Goal: Use online tool/utility: Utilize a website feature to perform a specific function

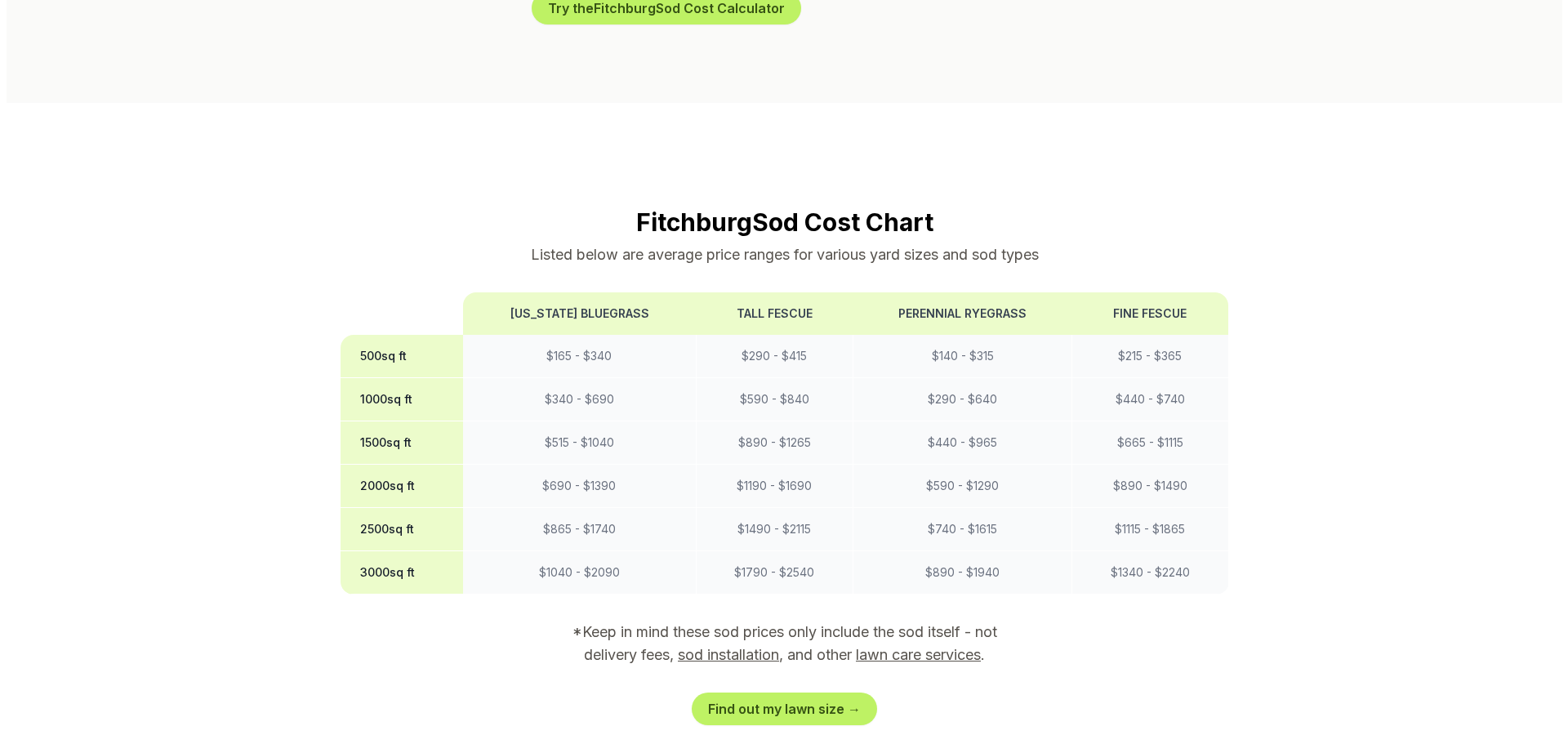
scroll to position [980, 0]
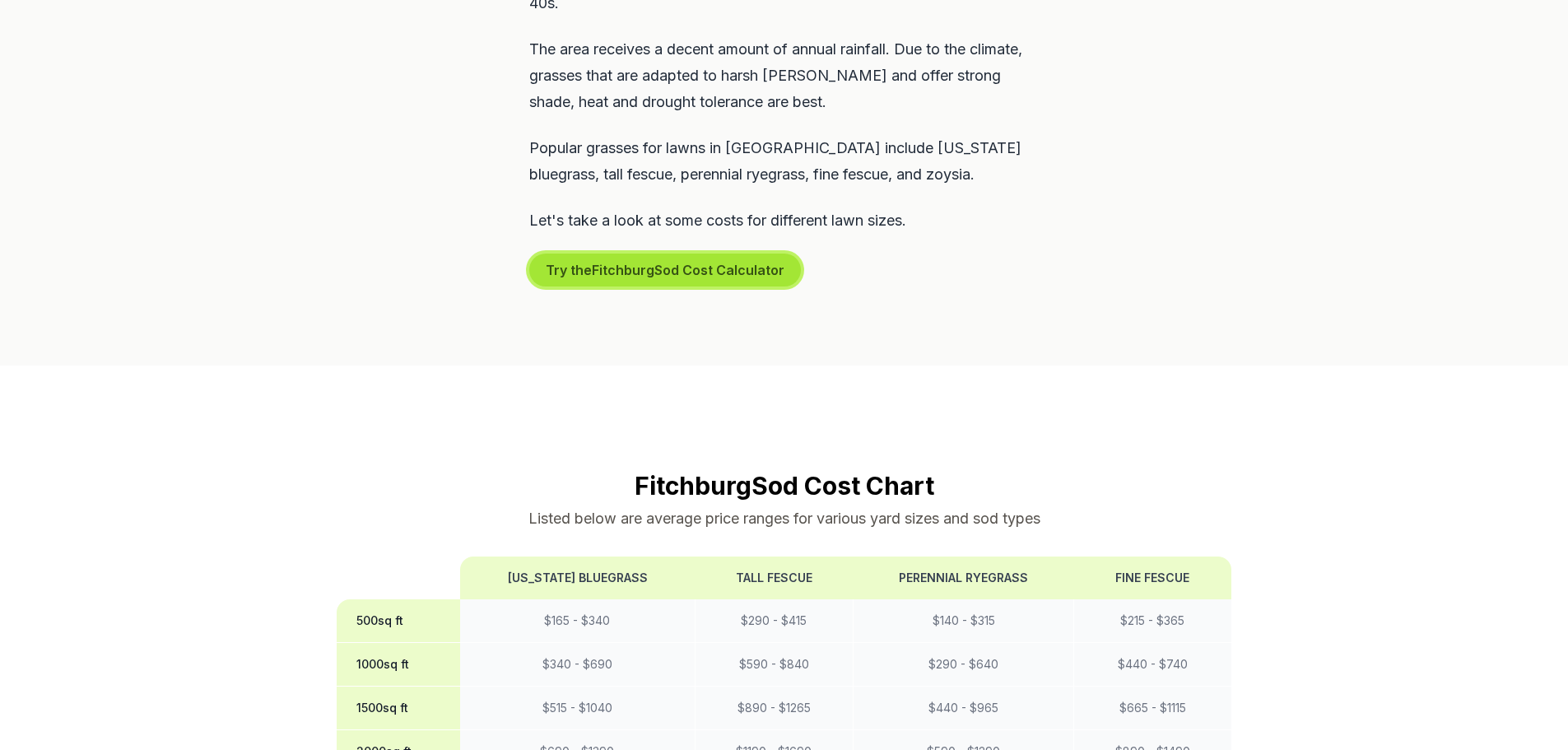
click at [688, 254] on button "Try the Fitchburg Sod Cost Calculator" at bounding box center [665, 270] width 271 height 33
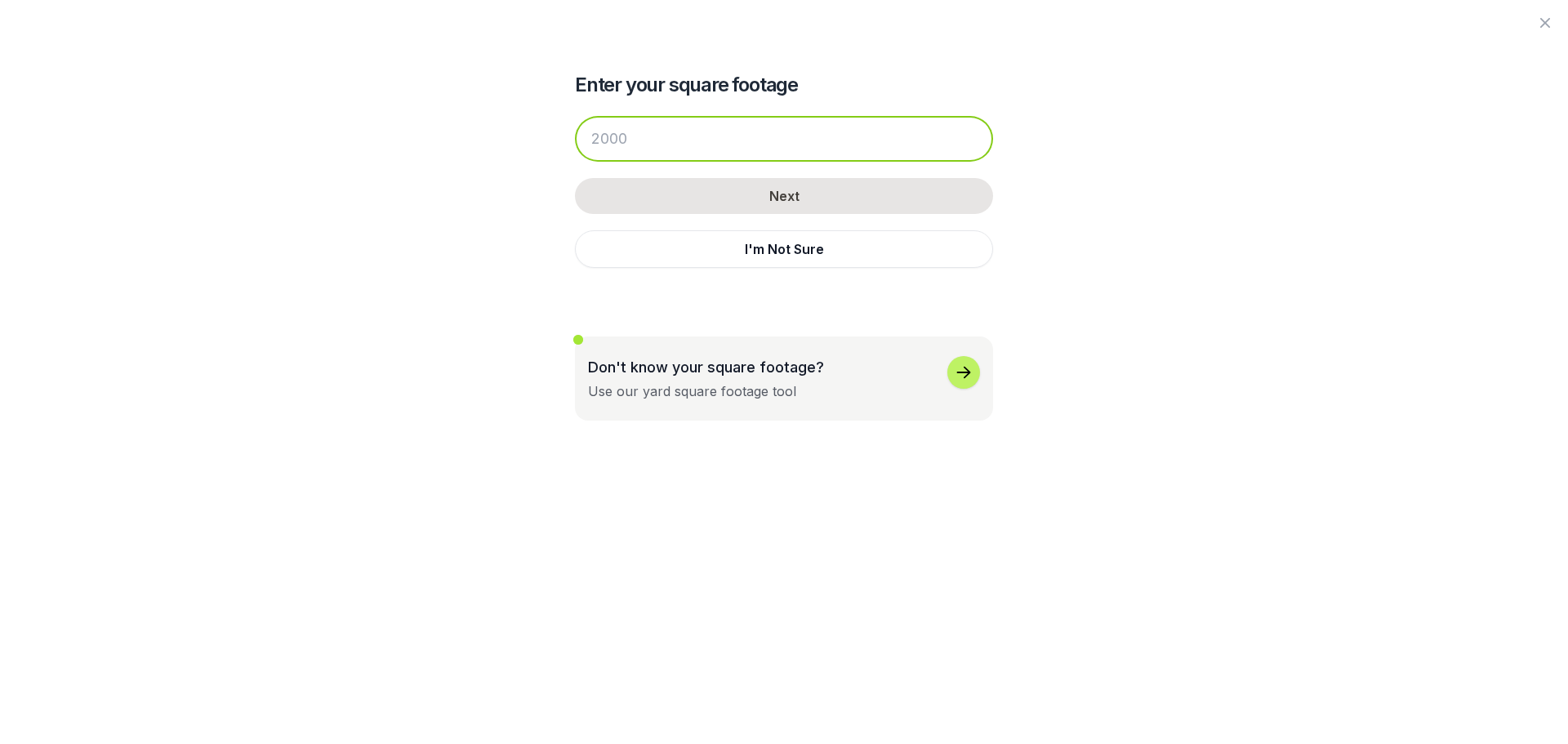
drag, startPoint x: 742, startPoint y: 133, endPoint x: 381, endPoint y: 97, distance: 362.8
click at [381, 97] on div "Enter your square footage Next I'm Not Sure Don't know your square footage? Use…" at bounding box center [784, 210] width 889 height 420
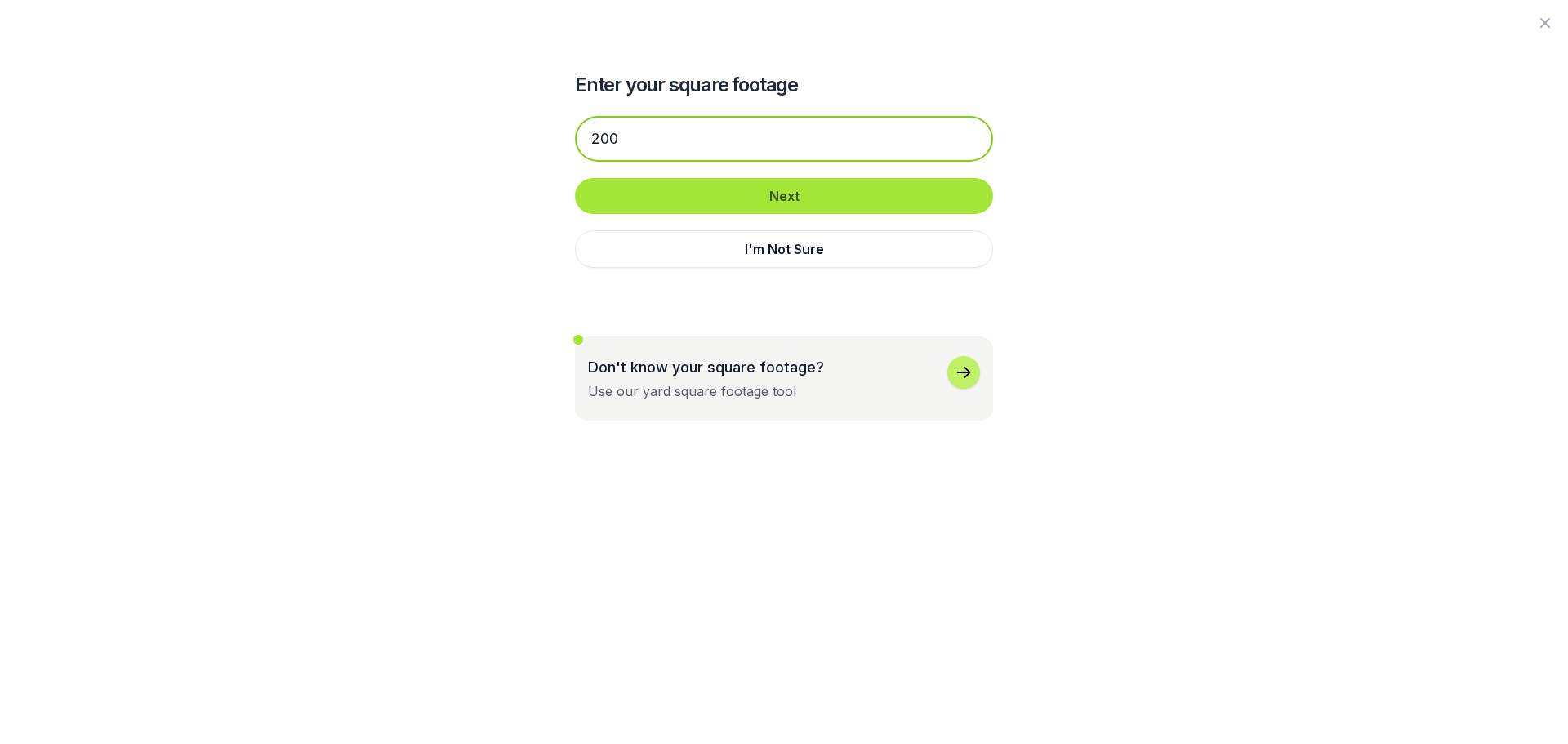
type input "200"
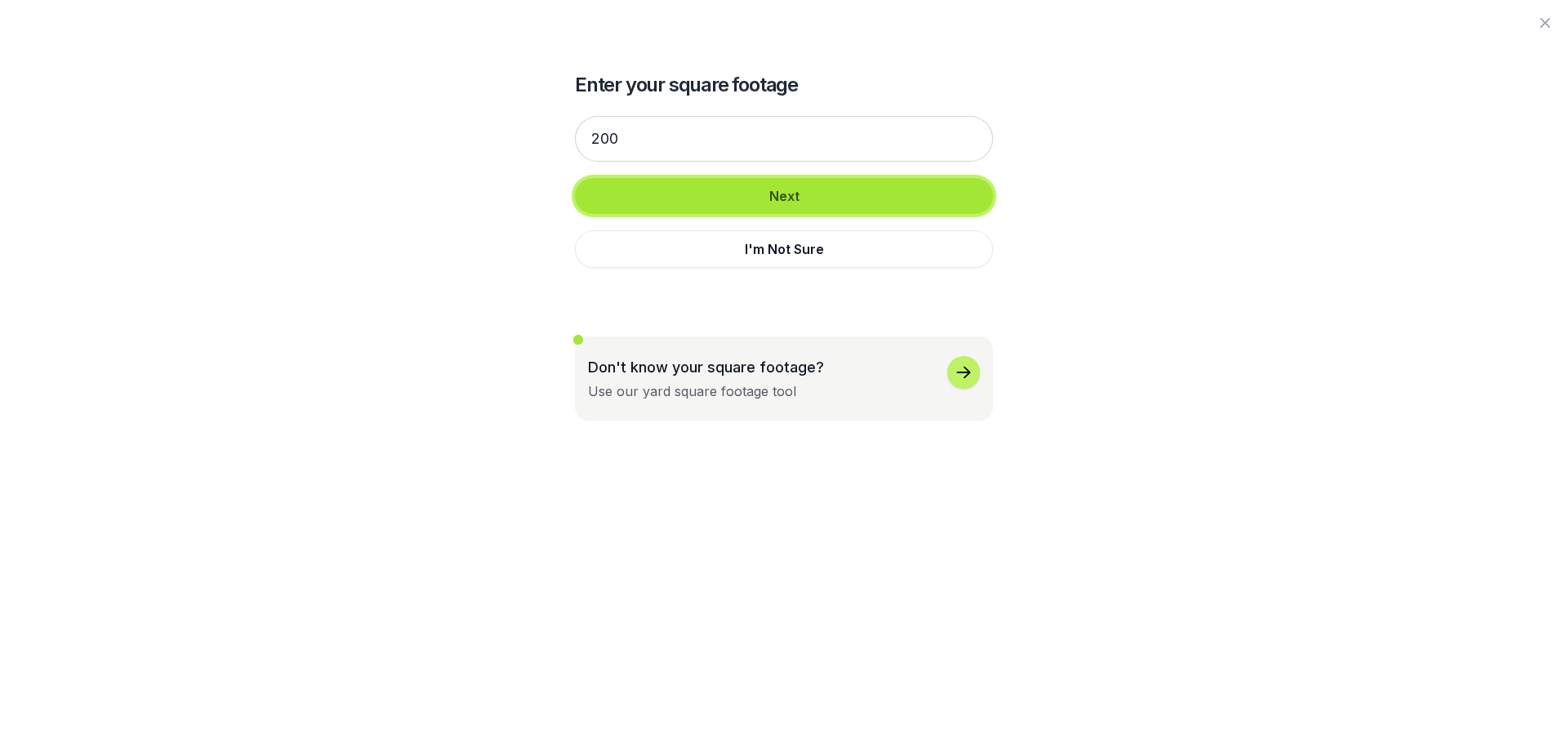
click at [902, 200] on button "Next" at bounding box center [783, 195] width 418 height 36
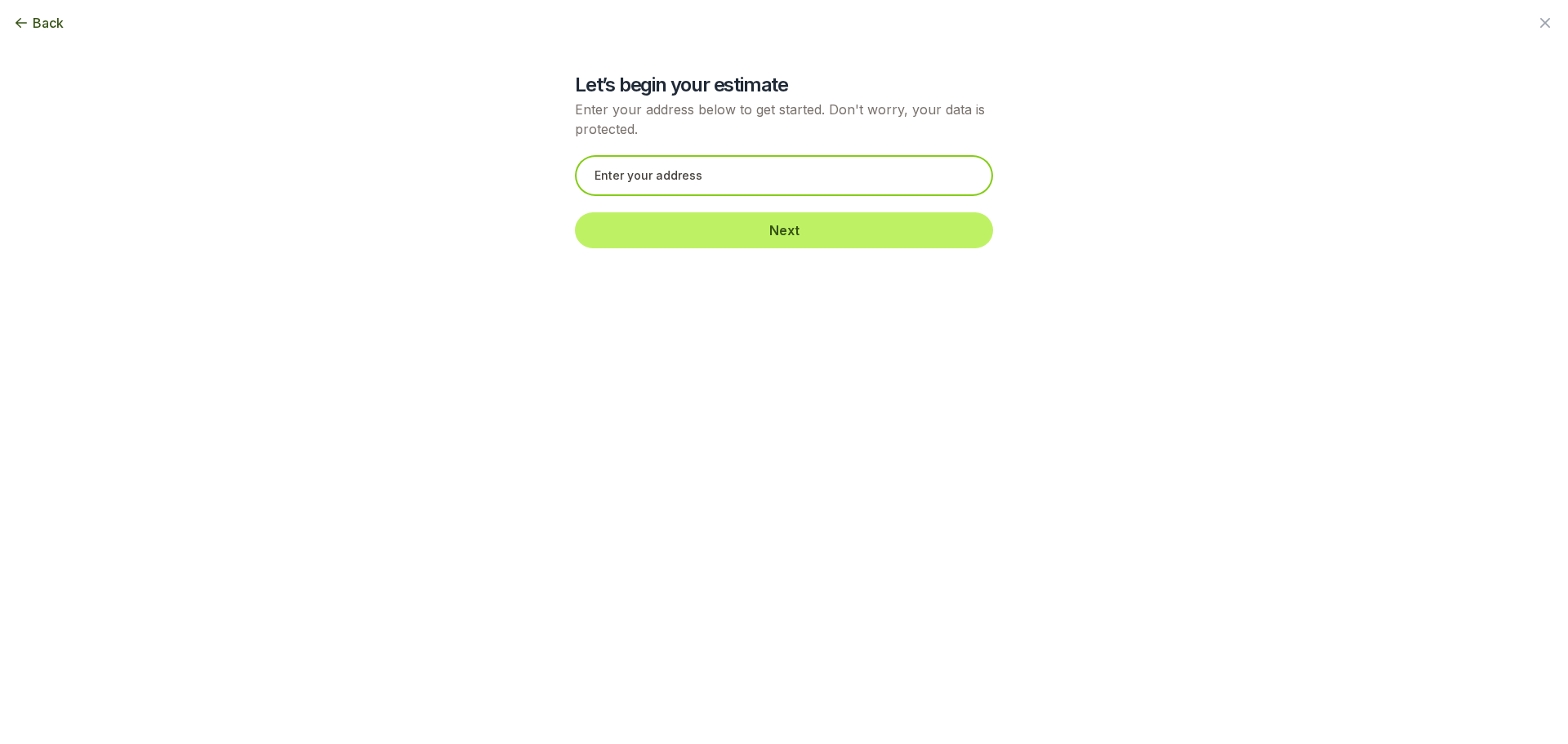
click at [722, 179] on input "text" at bounding box center [783, 175] width 418 height 40
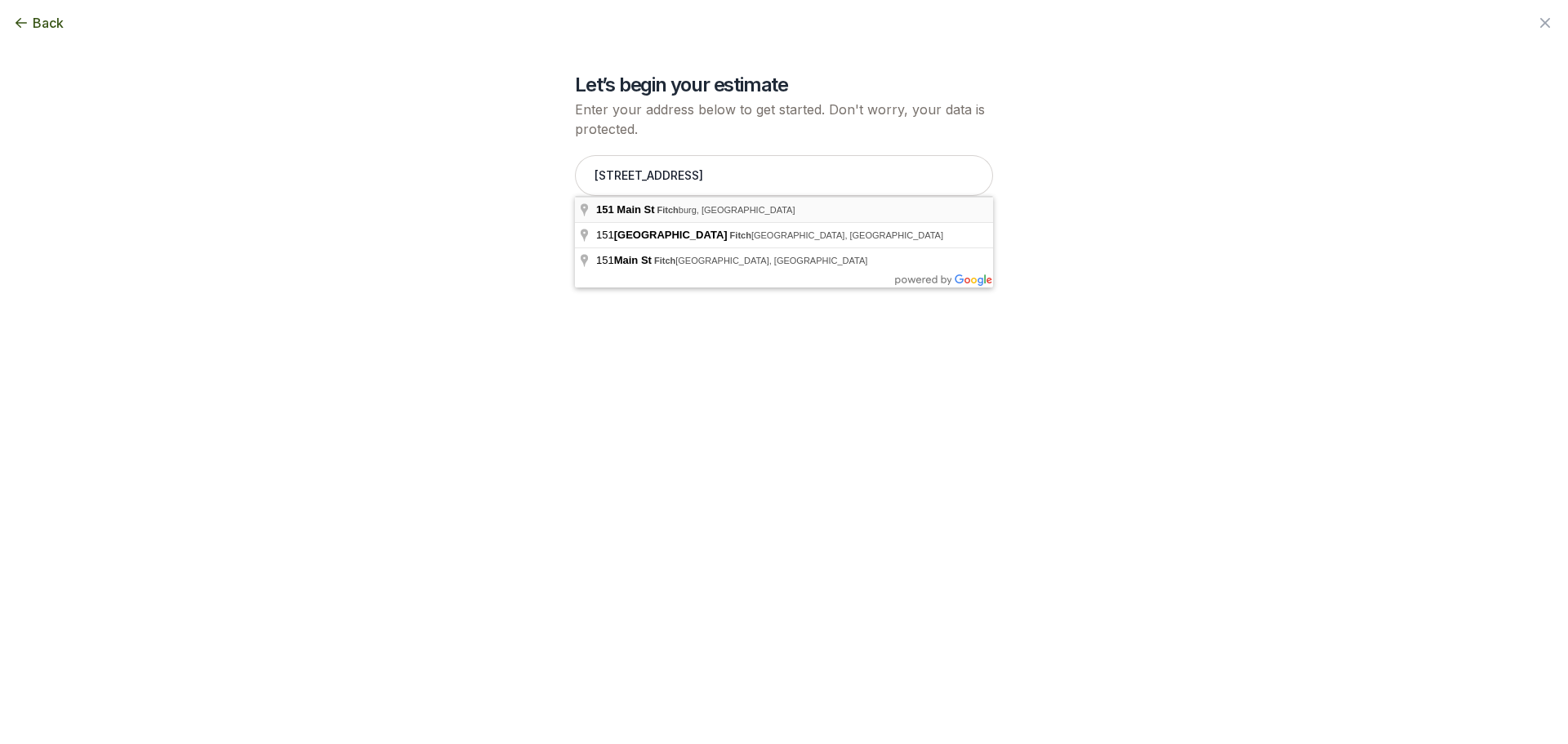
type input "[STREET_ADDRESS]"
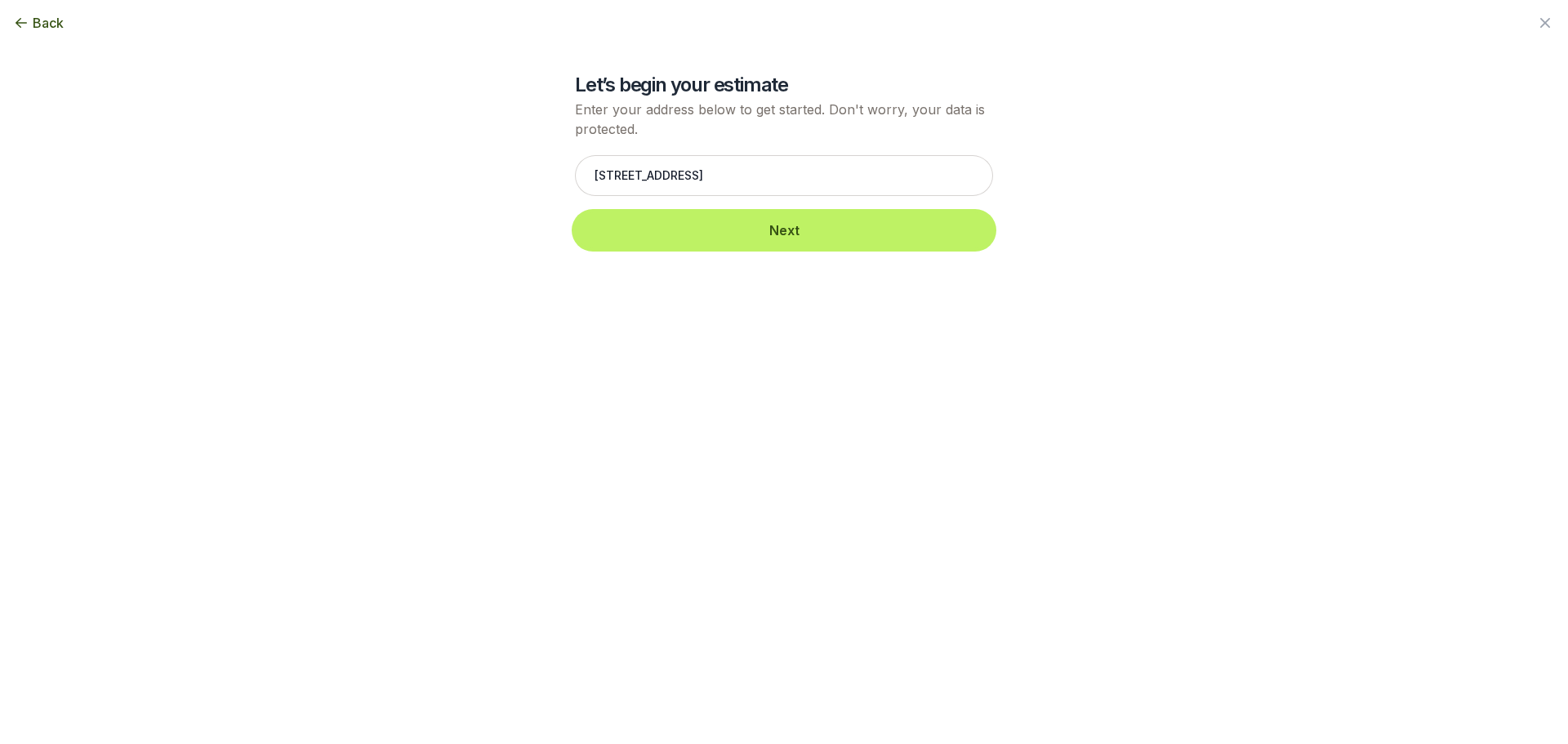
click at [729, 223] on button "Next" at bounding box center [783, 230] width 418 height 36
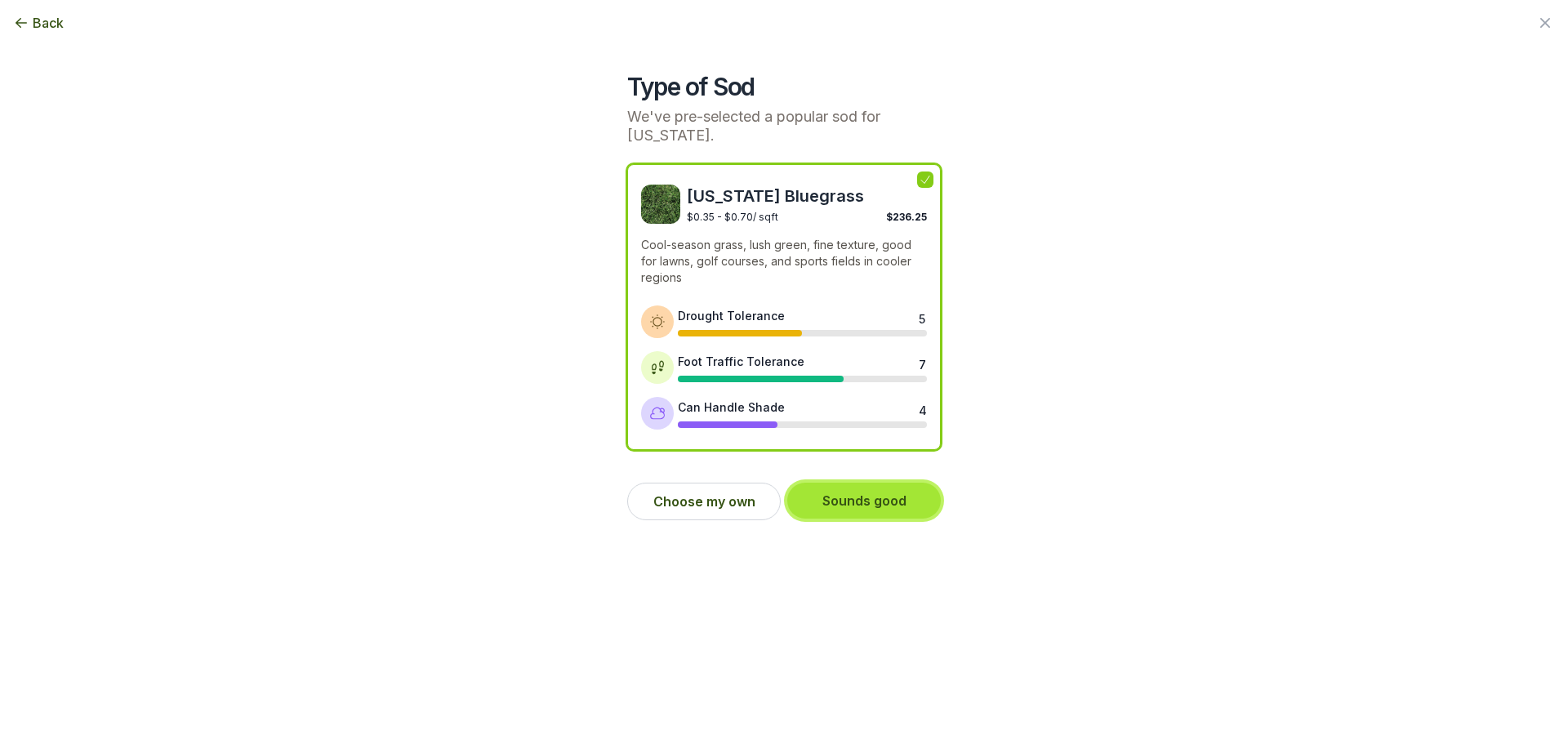
click at [869, 502] on button "Sounds good" at bounding box center [864, 500] width 153 height 36
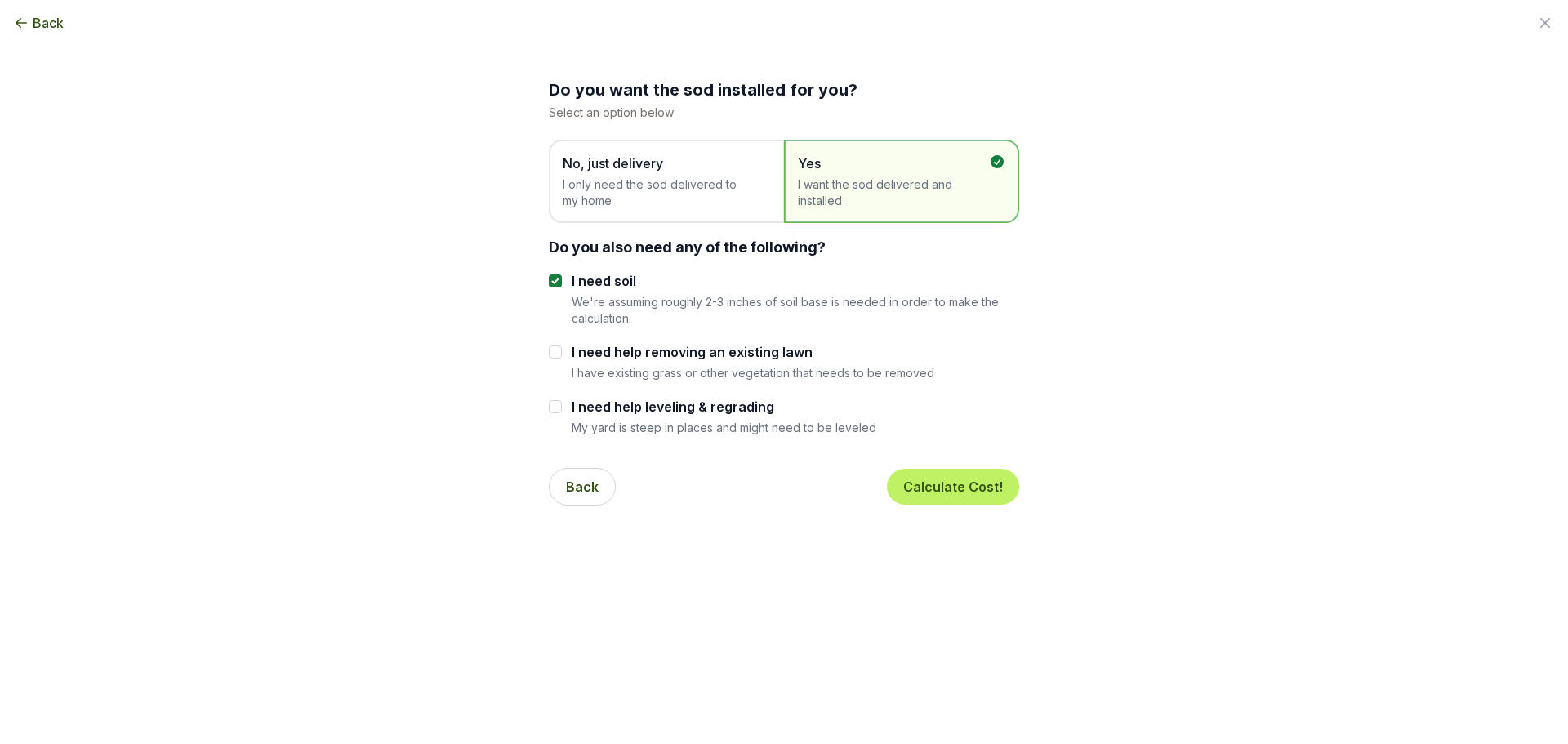
click at [926, 195] on span "I want the sod delivered and installed" at bounding box center [893, 192] width 191 height 33
click at [557, 349] on input "I need help removing an existing lawn" at bounding box center [555, 352] width 13 height 13
checkbox input "true"
click at [961, 491] on button "Calculate Cost!" at bounding box center [953, 486] width 132 height 36
